Goal: Complete application form

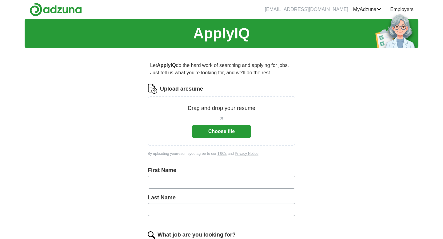
click at [222, 132] on button "Choose file" at bounding box center [221, 131] width 59 height 13
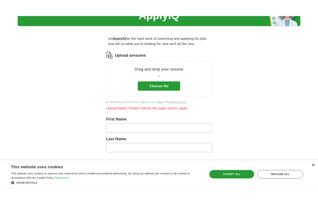
scroll to position [36, 0]
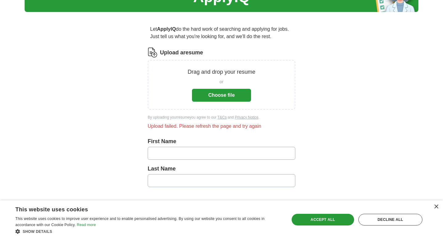
click at [239, 97] on button "Choose file" at bounding box center [221, 95] width 59 height 13
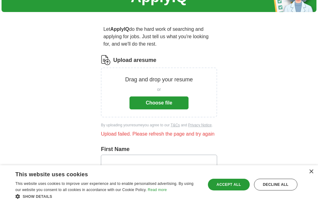
click at [158, 98] on button "Choose file" at bounding box center [159, 102] width 59 height 13
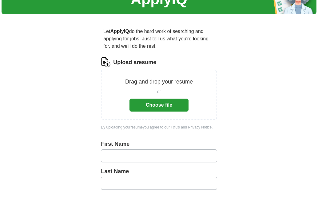
click at [149, 105] on button "Choose file" at bounding box center [159, 104] width 59 height 13
